Goal: Find specific page/section: Find specific page/section

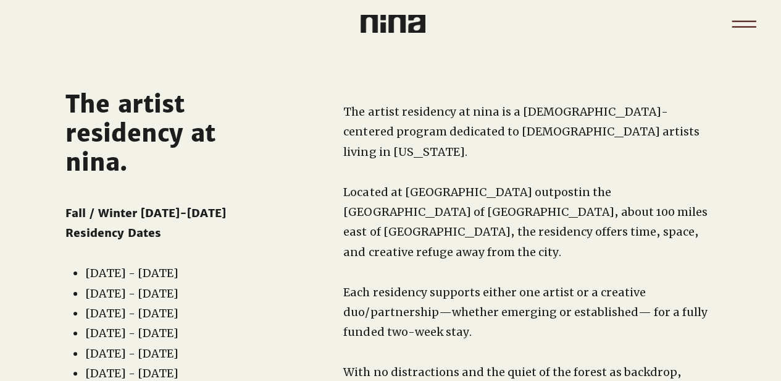
click at [743, 23] on icon "Menu" at bounding box center [744, 23] width 43 height 43
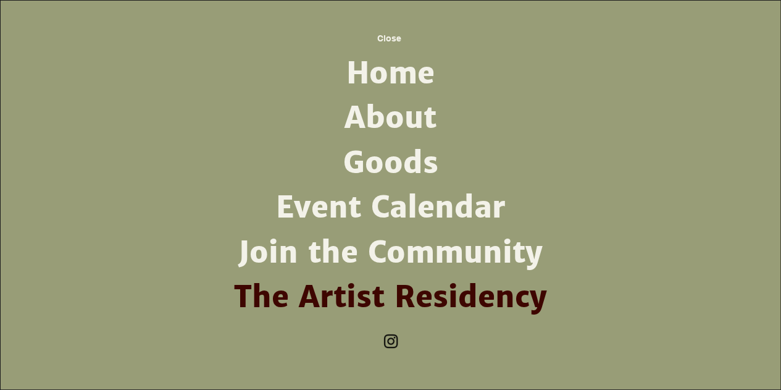
click at [393, 108] on link "About" at bounding box center [391, 118] width 322 height 44
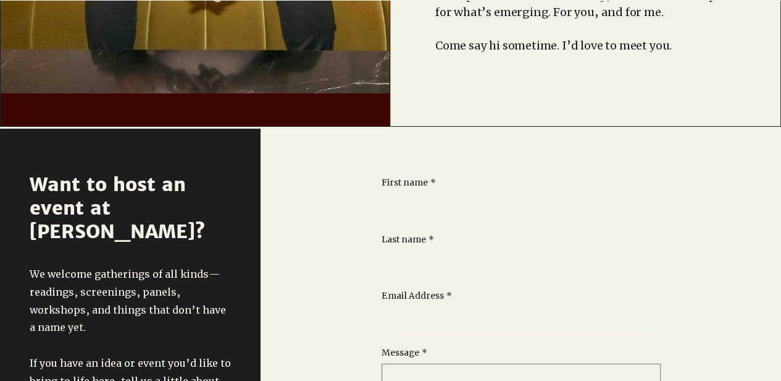
scroll to position [432, 0]
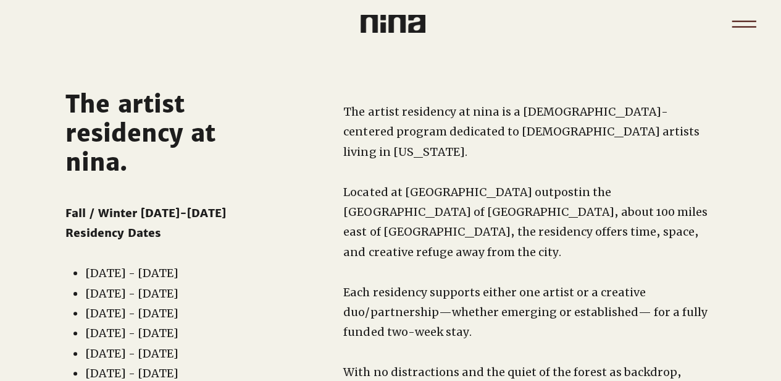
click at [759, 15] on icon "Menu" at bounding box center [744, 23] width 43 height 43
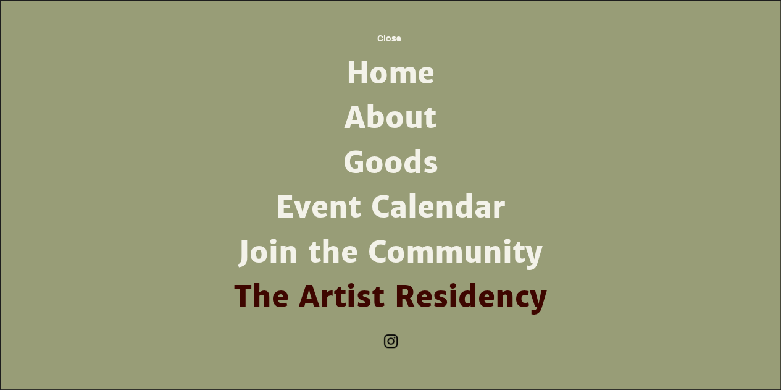
click at [394, 124] on link "About" at bounding box center [391, 118] width 322 height 44
